Goal: Task Accomplishment & Management: Use online tool/utility

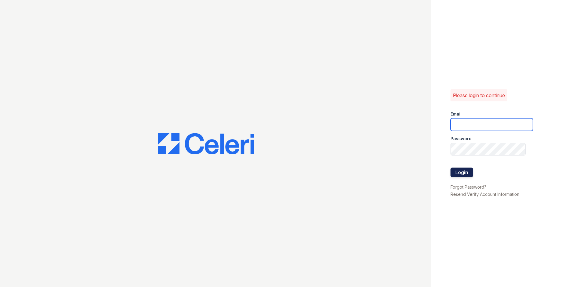
type input "Teagen1@cafmanagement.com"
click at [463, 173] on button "Login" at bounding box center [461, 173] width 23 height 10
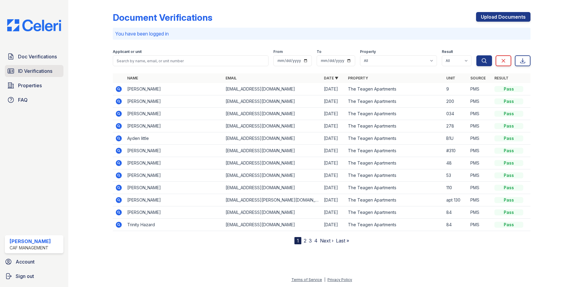
click at [19, 71] on span "ID Verifications" at bounding box center [35, 70] width 34 height 7
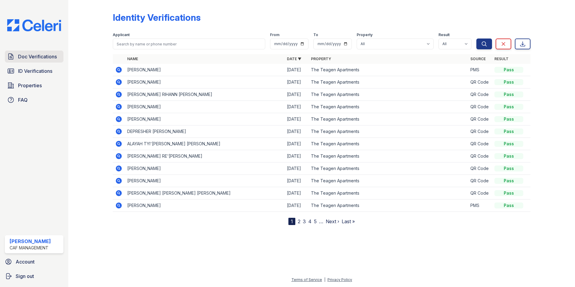
click at [40, 60] on link "Doc Verifications" at bounding box center [34, 57] width 59 height 12
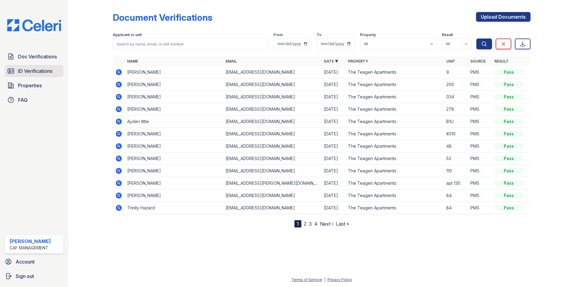
click at [37, 69] on span "ID Verifications" at bounding box center [35, 70] width 34 height 7
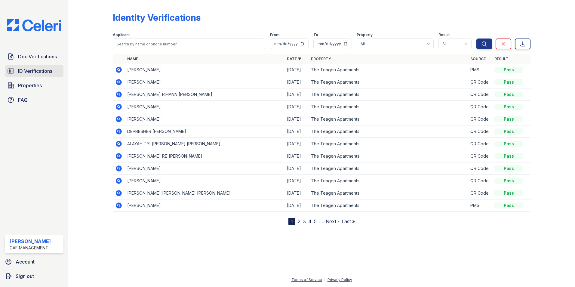
click at [53, 72] on link "ID Verifications" at bounding box center [34, 71] width 59 height 12
click at [45, 58] on span "Doc Verifications" at bounding box center [37, 56] width 39 height 7
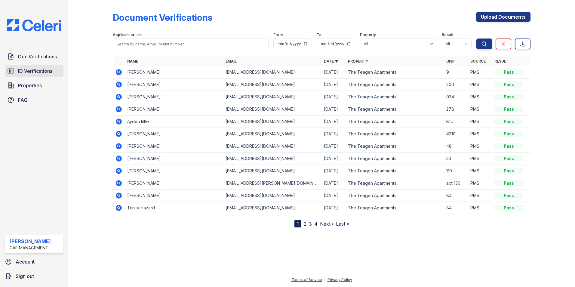
click at [38, 72] on span "ID Verifications" at bounding box center [35, 70] width 34 height 7
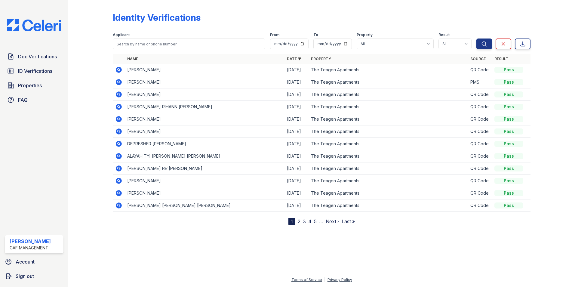
click at [118, 68] on icon at bounding box center [119, 70] width 6 height 6
